Goal: Transaction & Acquisition: Book appointment/travel/reservation

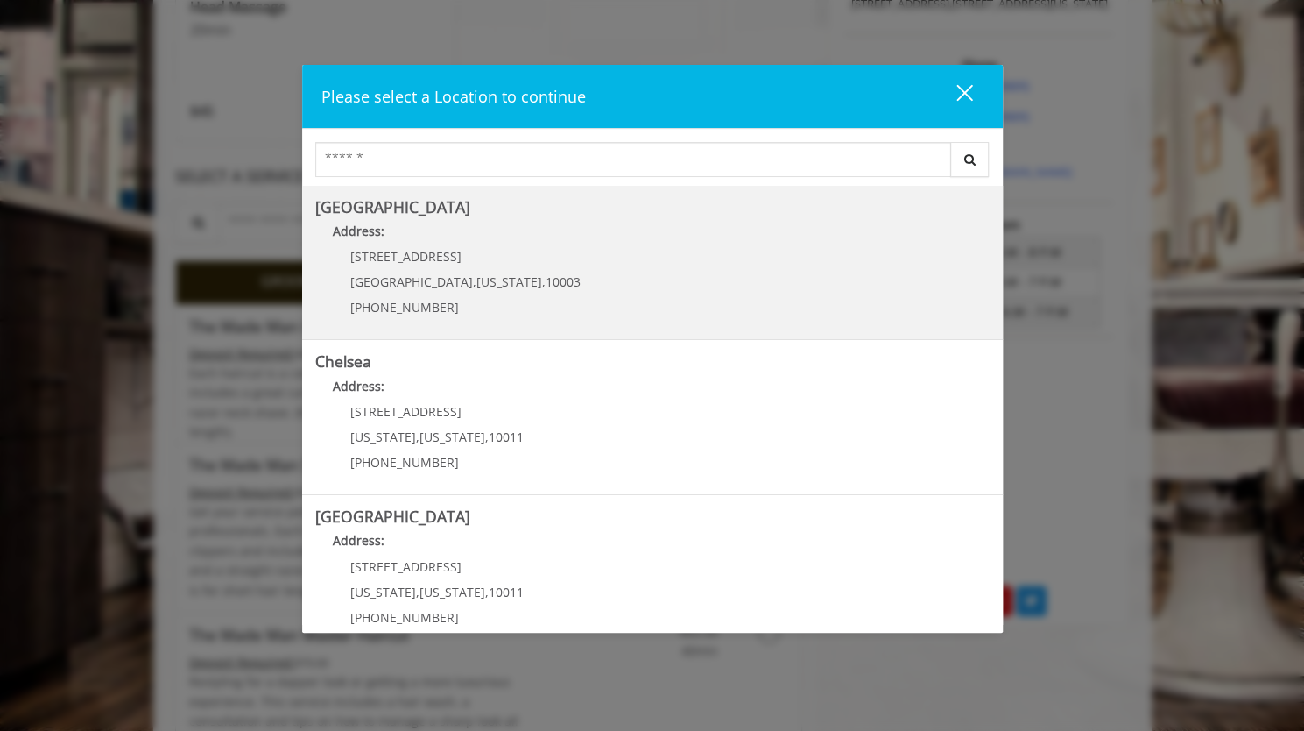
click at [632, 226] on Village "Address:" at bounding box center [652, 236] width 675 height 28
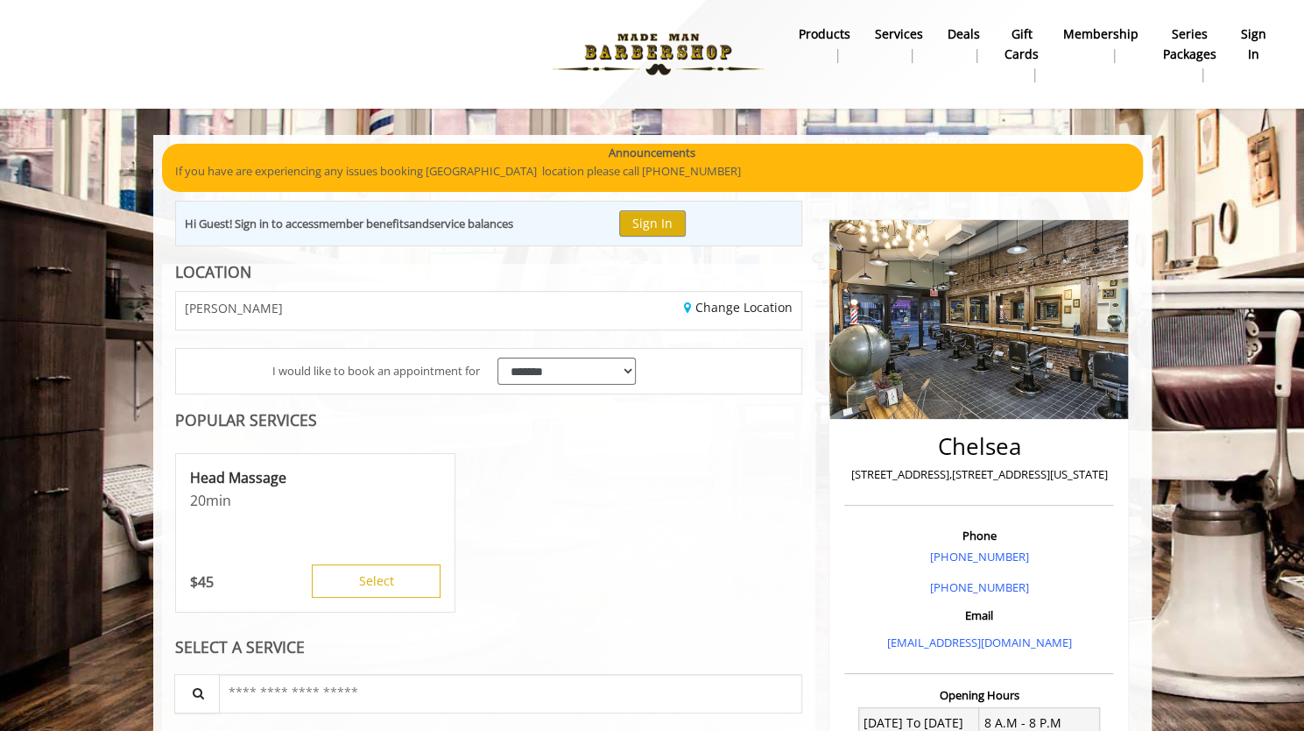
scroll to position [311, 0]
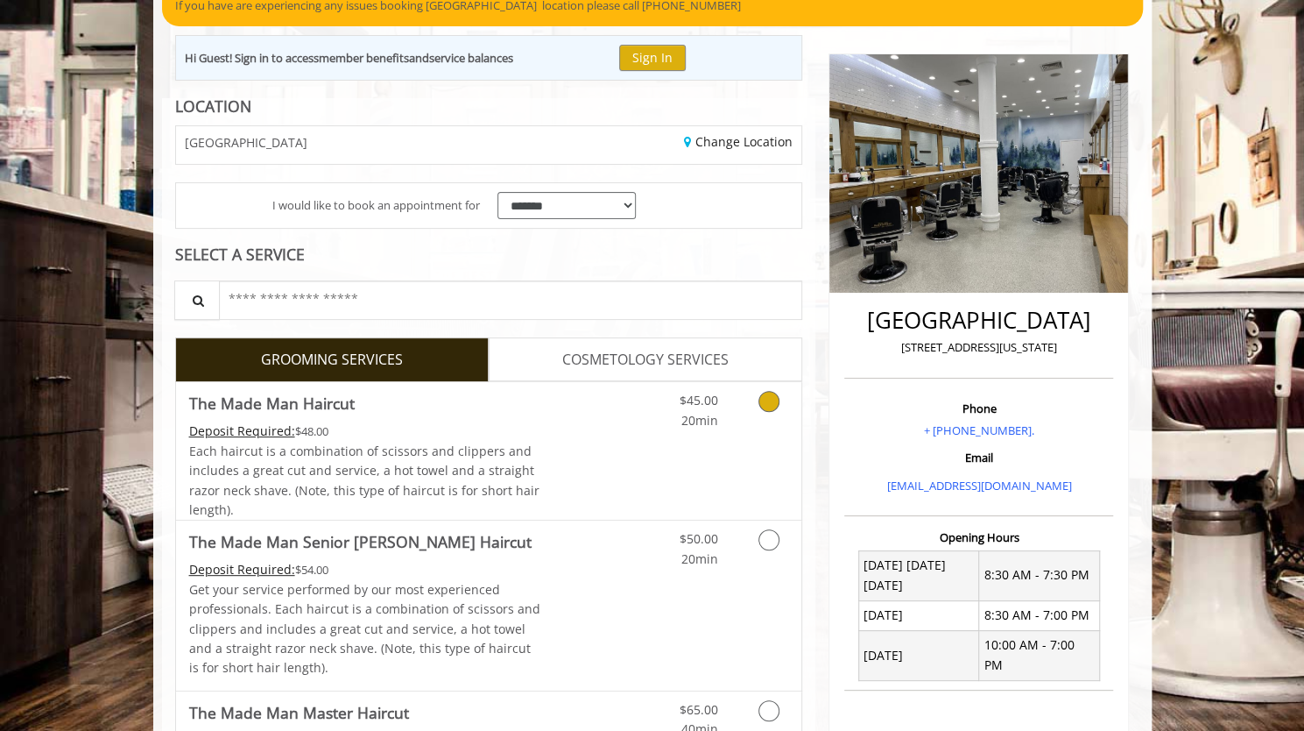
scroll to position [207, 0]
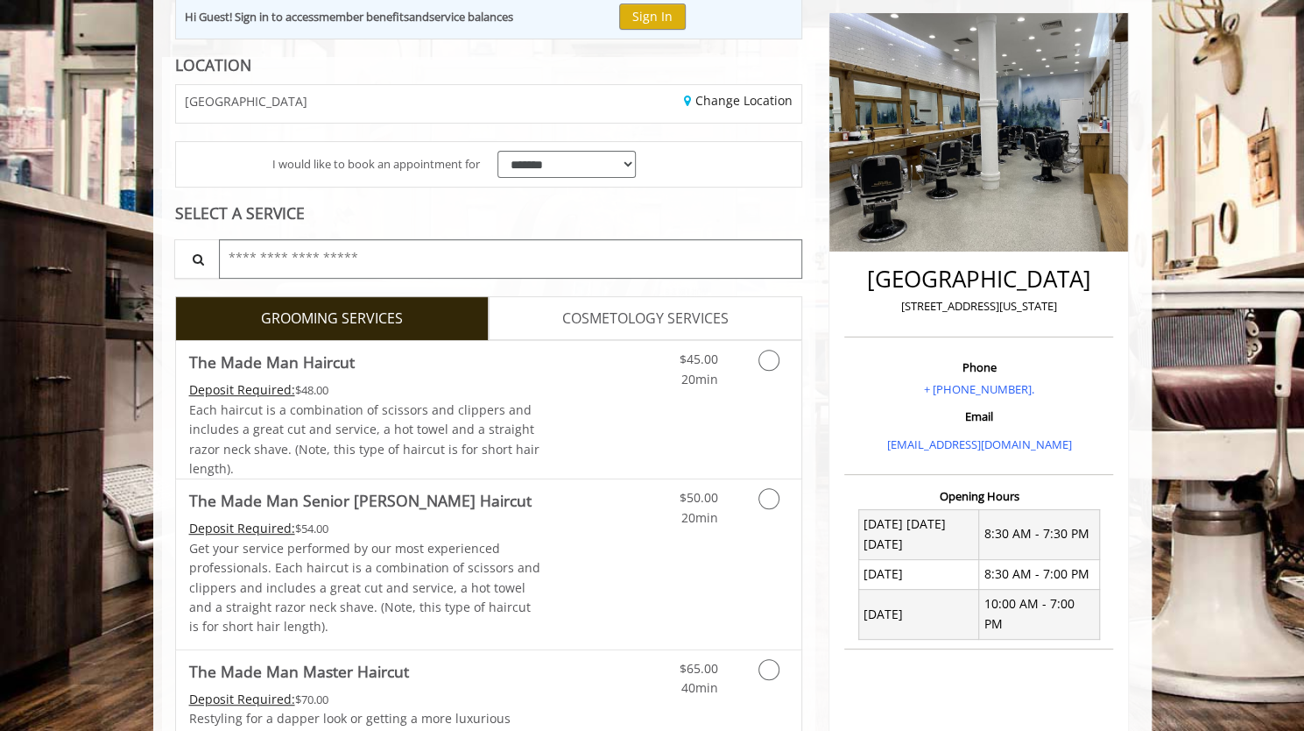
click at [491, 244] on input "text" at bounding box center [511, 258] width 584 height 39
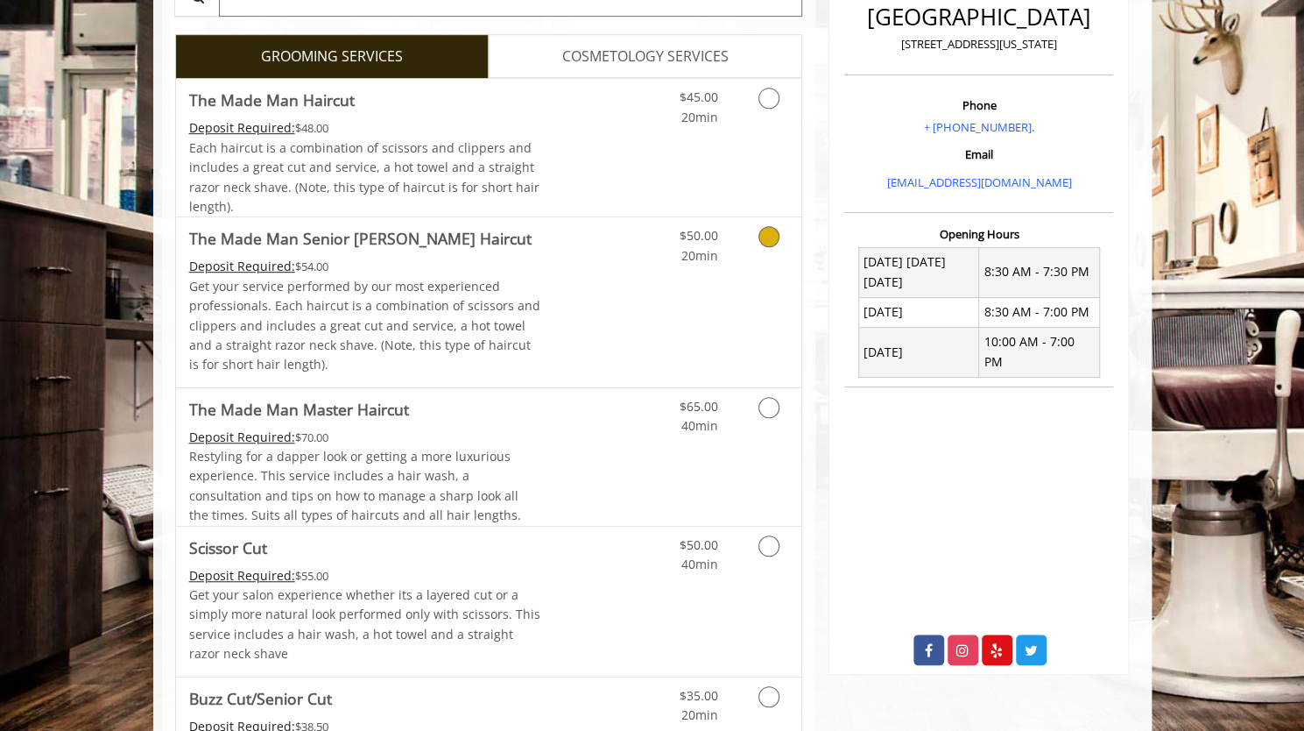
scroll to position [466, 0]
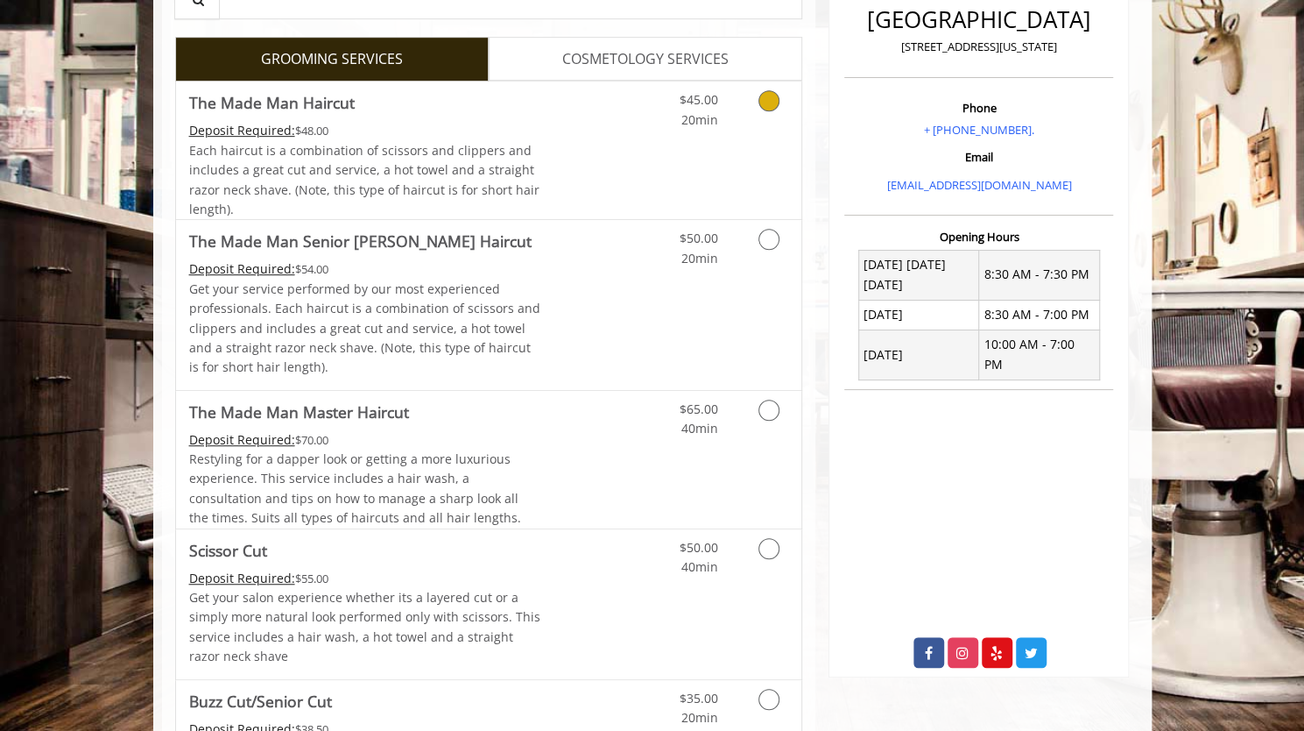
click at [629, 153] on link "Discounted Price" at bounding box center [593, 150] width 104 height 138
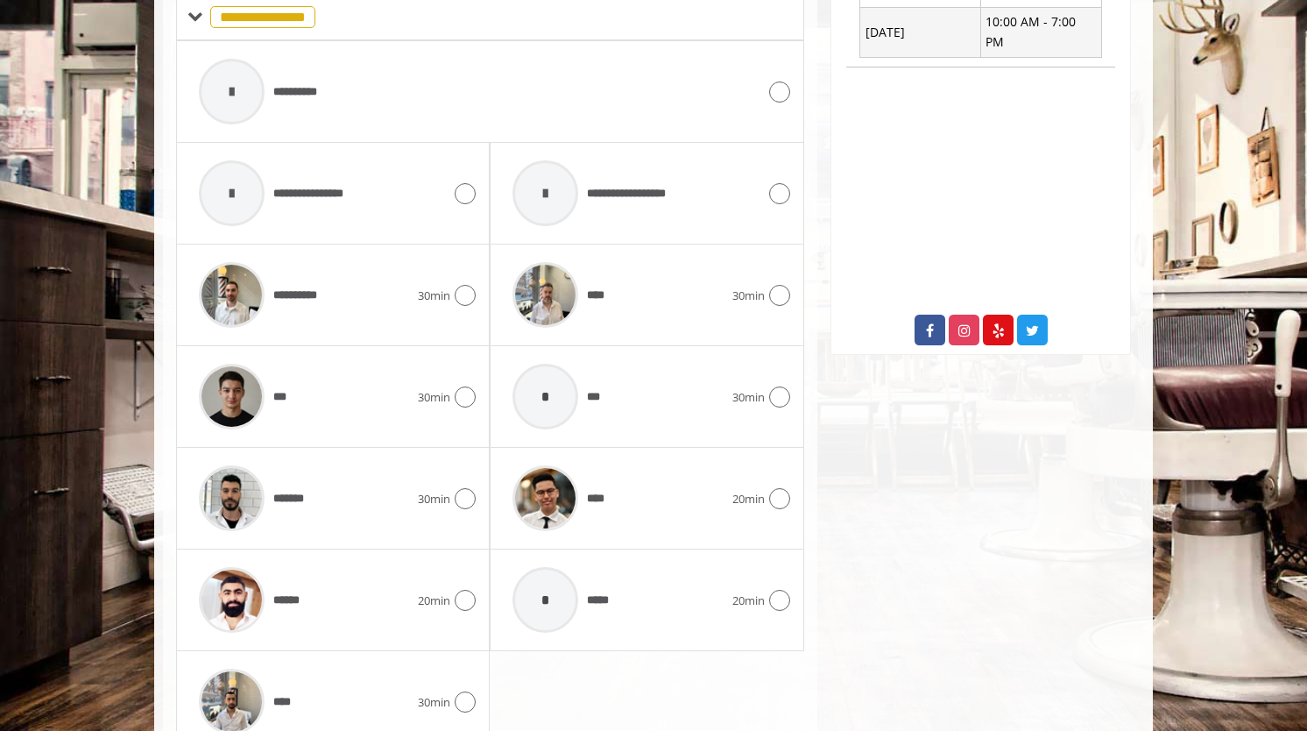
scroll to position [788, 0]
